Goal: Navigation & Orientation: Find specific page/section

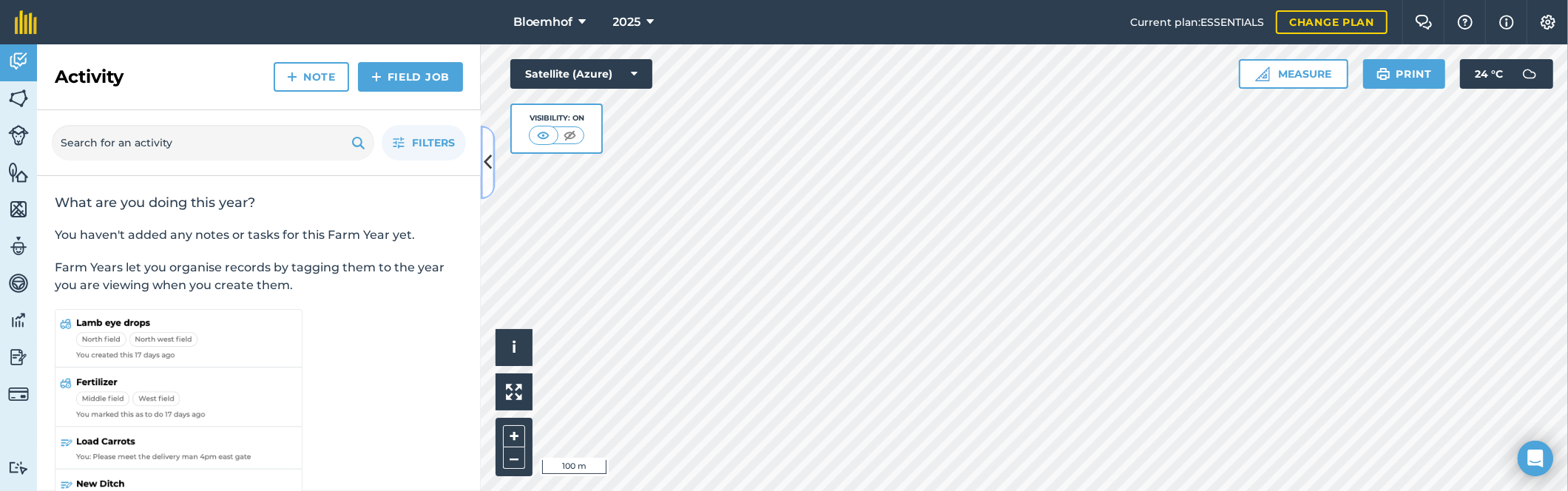
click at [491, 155] on button at bounding box center [488, 163] width 15 height 74
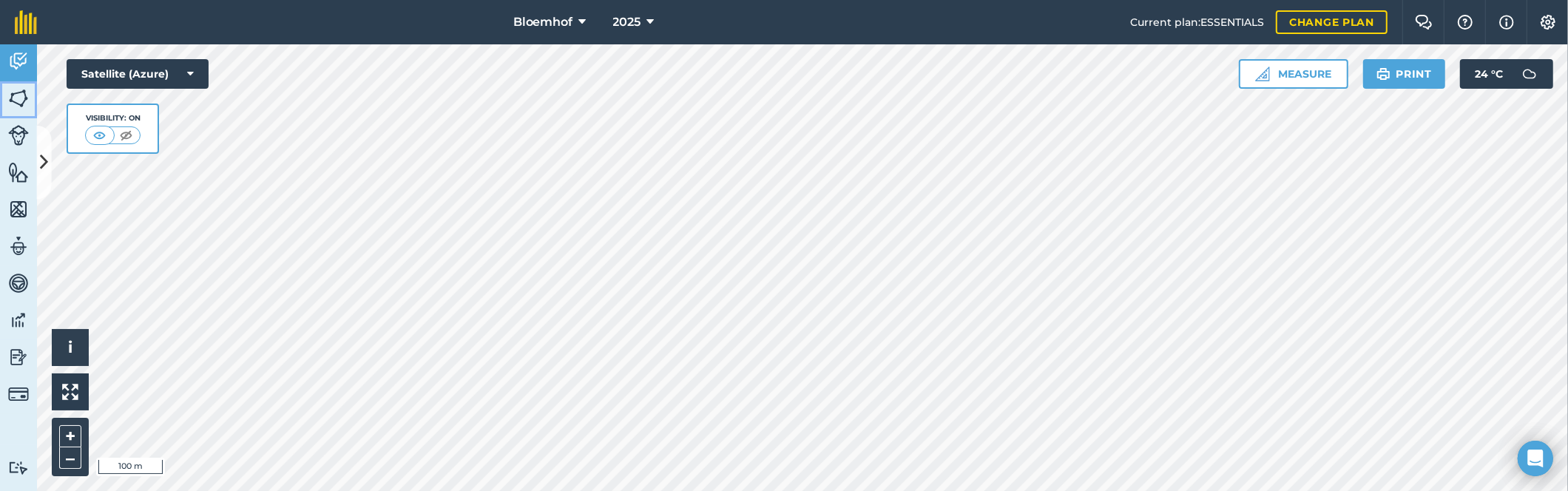
click at [21, 97] on img at bounding box center [19, 98] width 21 height 22
click at [14, 84] on link "Fields" at bounding box center [19, 100] width 37 height 37
click at [43, 162] on icon at bounding box center [44, 162] width 9 height 26
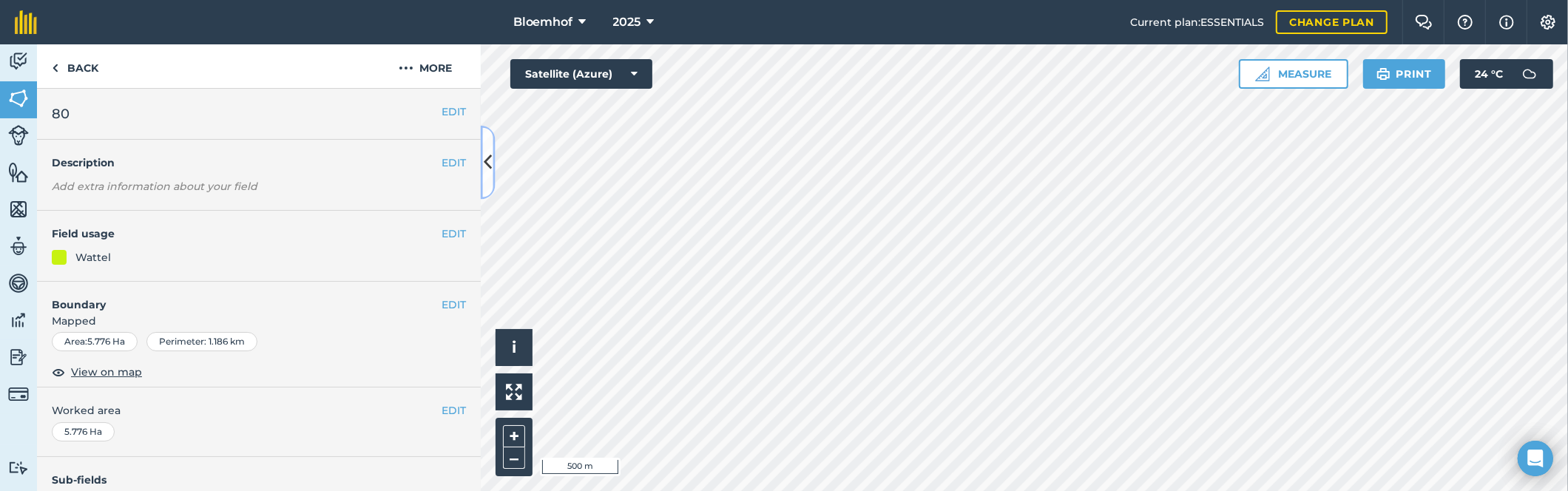
click at [490, 165] on icon at bounding box center [488, 162] width 9 height 26
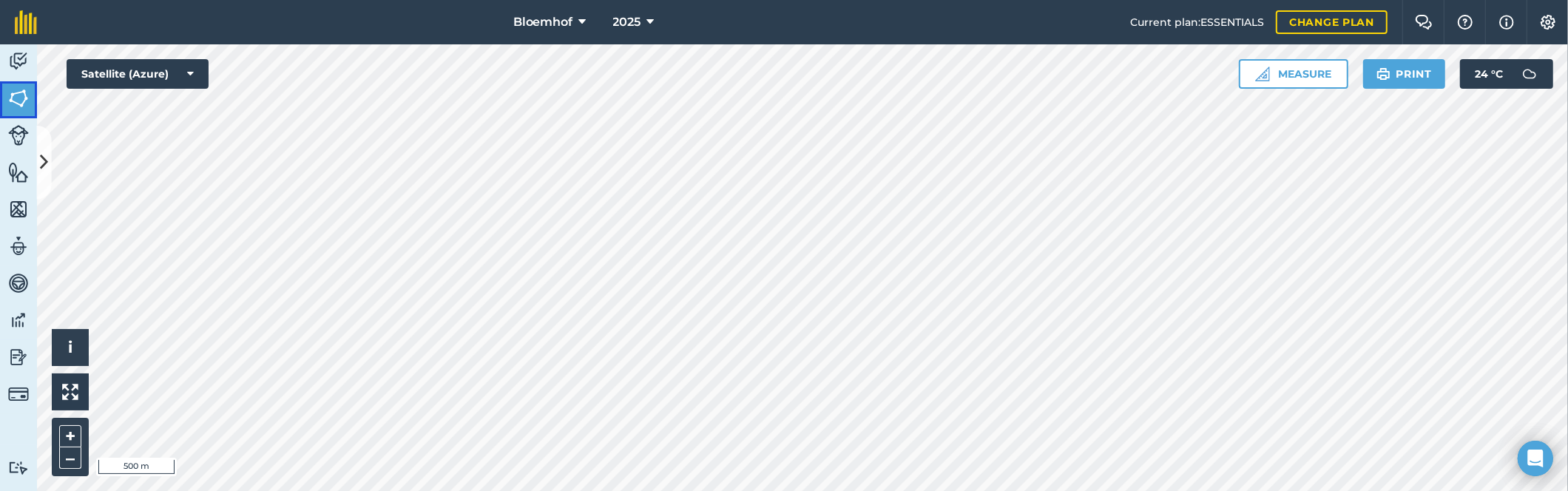
click at [22, 104] on img at bounding box center [19, 98] width 21 height 22
